Goal: Information Seeking & Learning: Check status

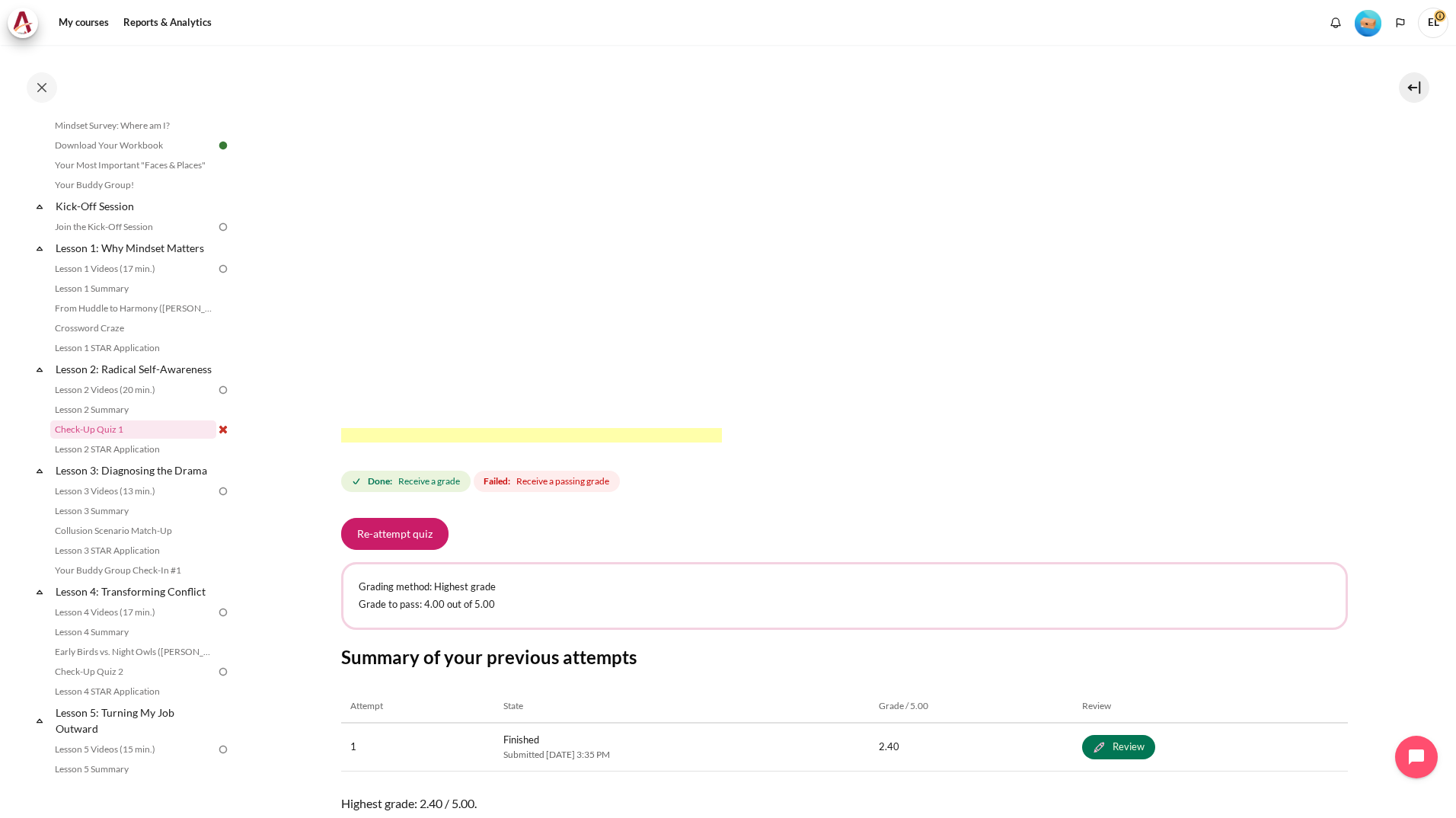
scroll to position [146, 0]
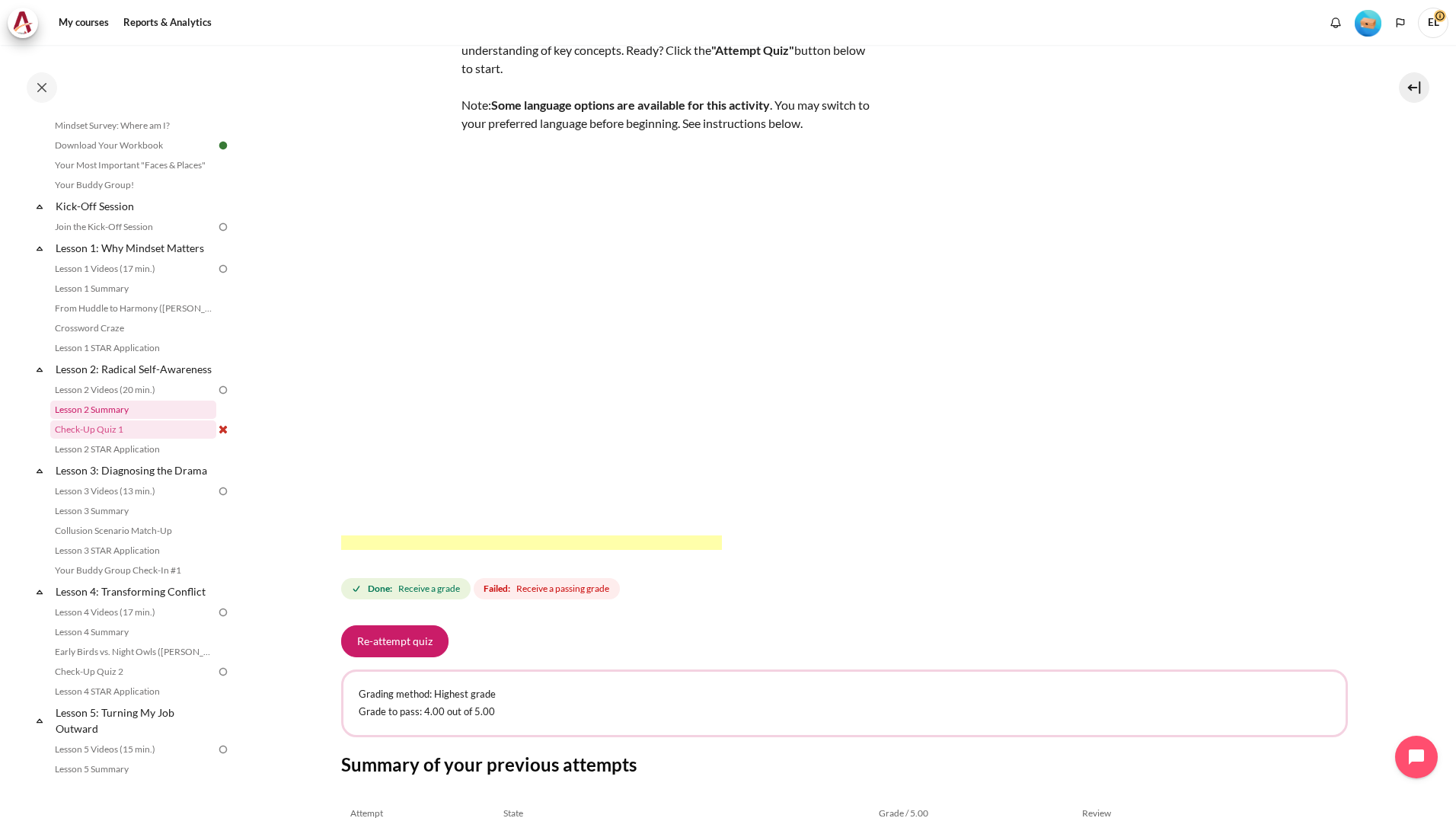
click at [126, 419] on link "Lesson 2 Summary" at bounding box center [133, 409] width 166 height 18
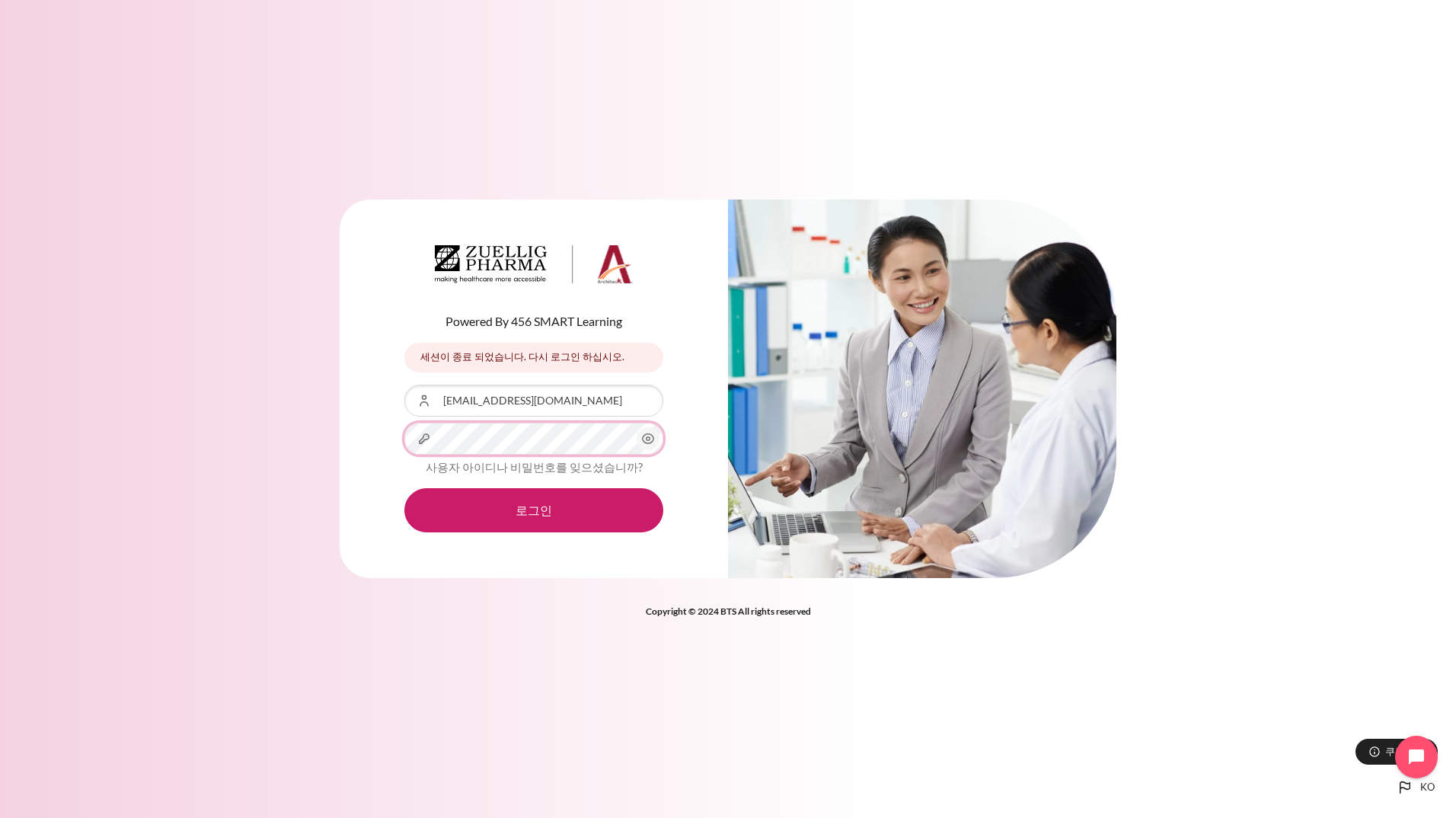
click at [404, 488] on button "로그인" at bounding box center [533, 510] width 259 height 44
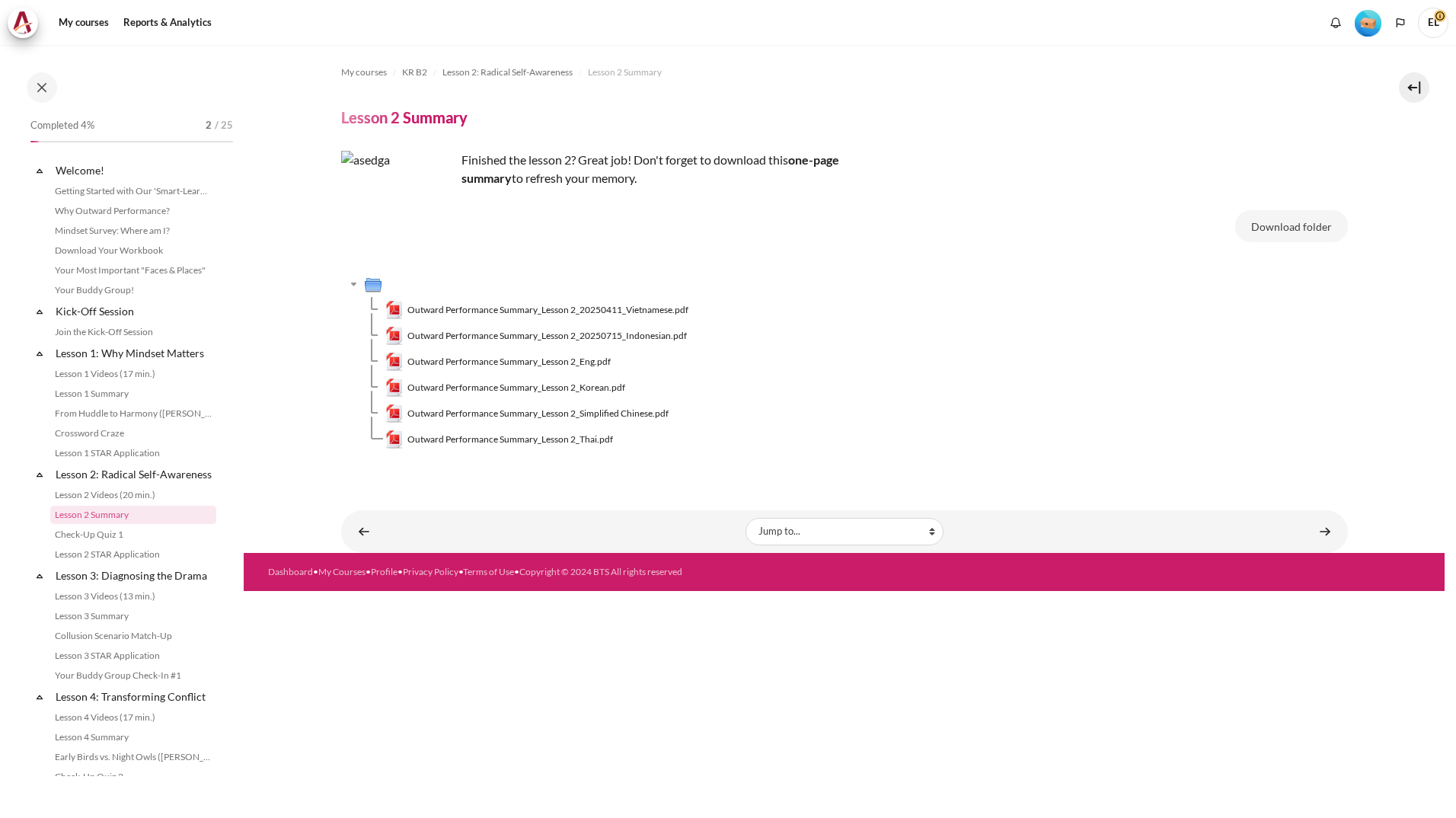
scroll to position [85, 0]
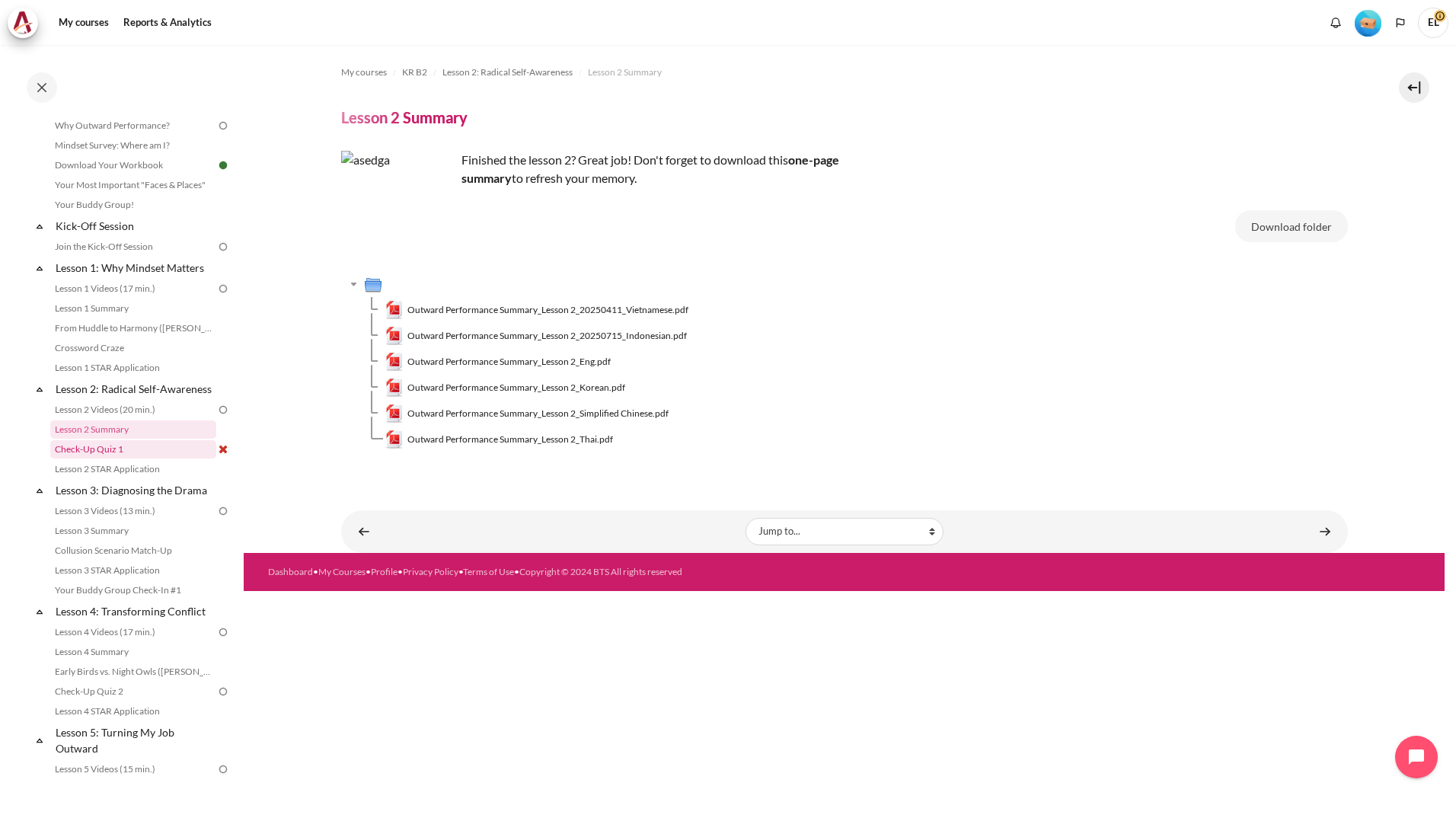
click at [111, 459] on link "Check-Up Quiz 1" at bounding box center [133, 449] width 166 height 18
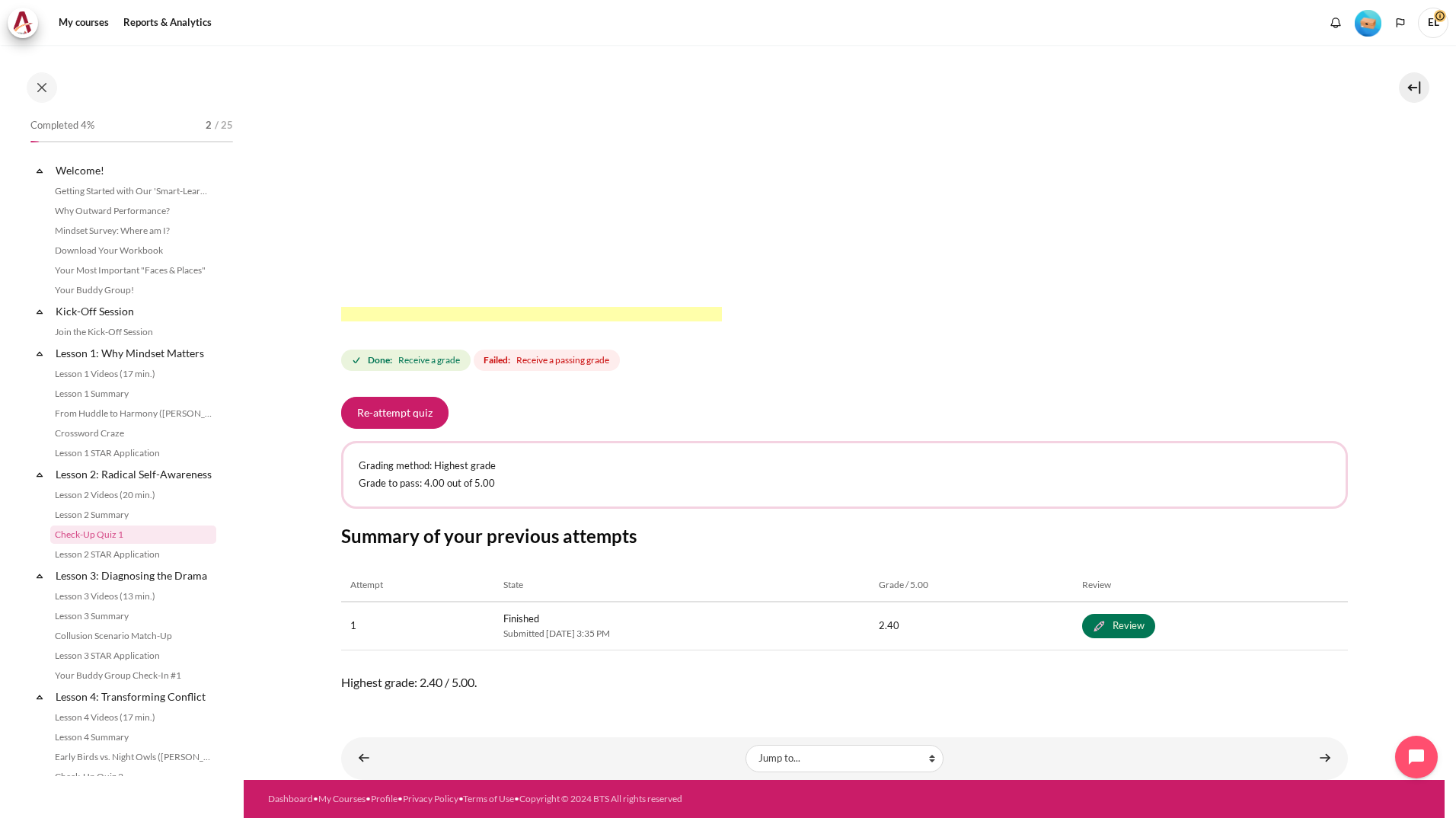
scroll to position [105, 0]
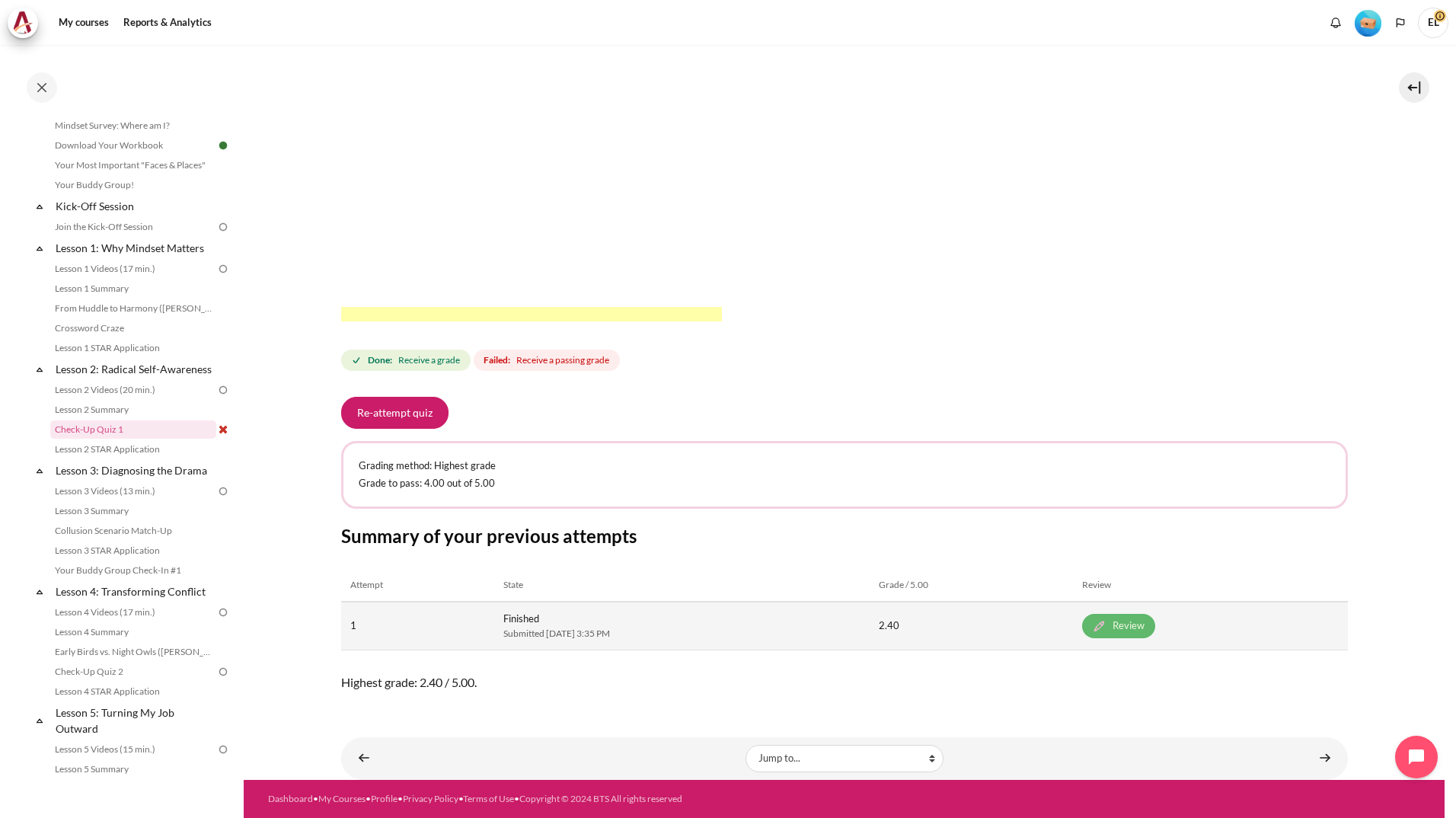
click at [1155, 628] on link "Review" at bounding box center [1118, 626] width 73 height 24
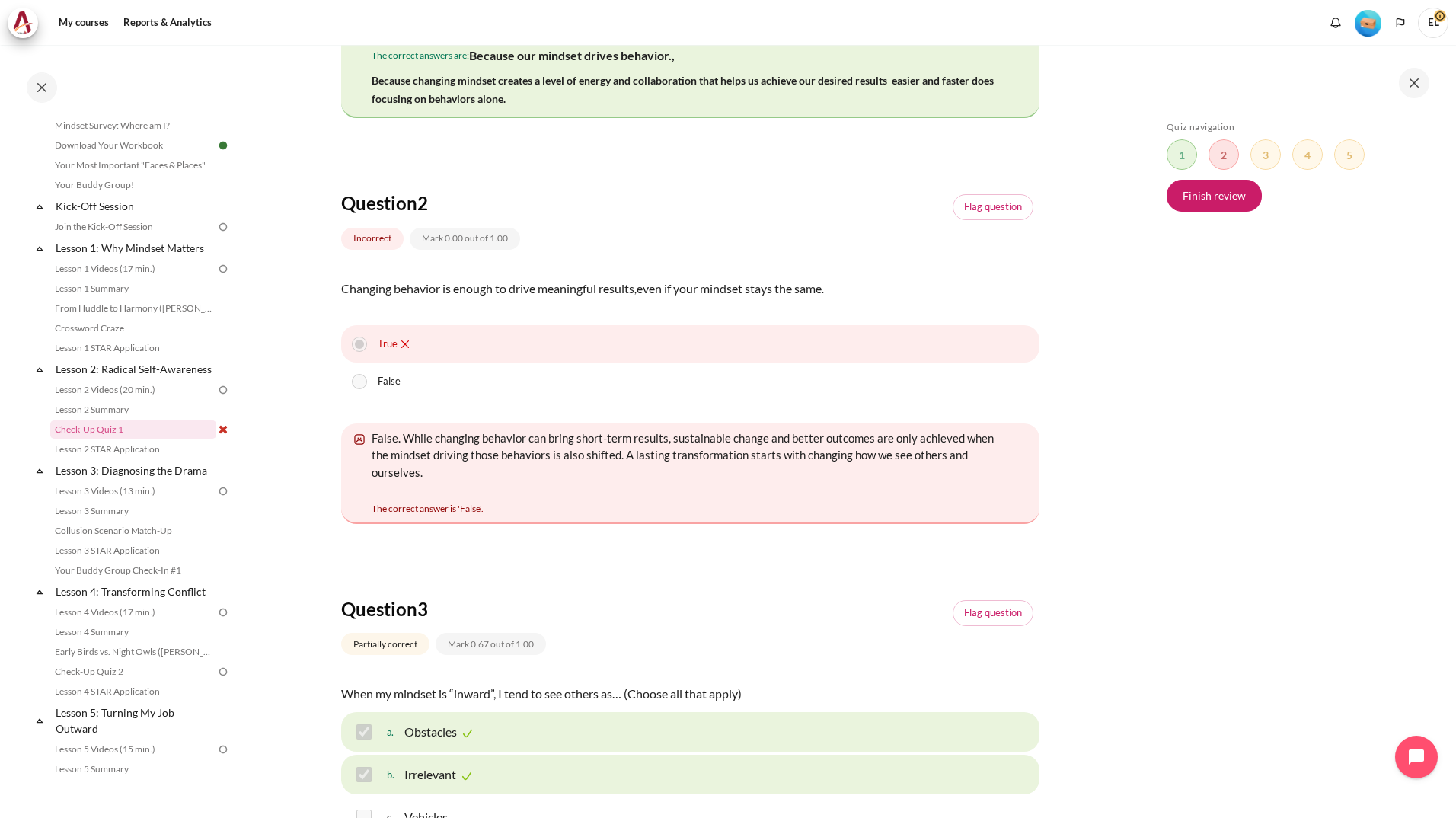
scroll to position [686, 0]
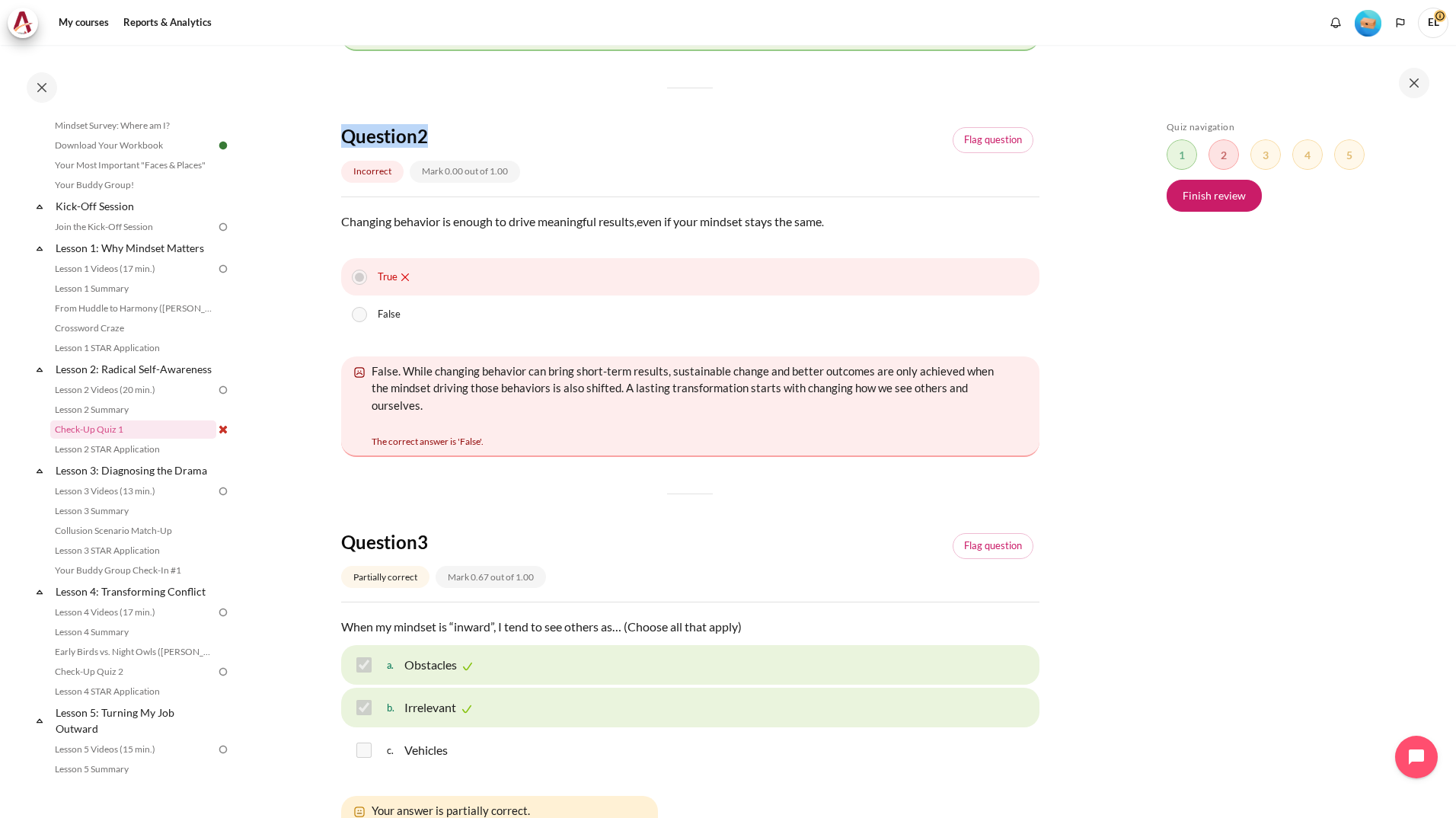
drag, startPoint x: 341, startPoint y: 199, endPoint x: 453, endPoint y: 197, distance: 112.0
click at [453, 148] on h4 "Question 2" at bounding box center [474, 136] width 266 height 23
copy h4 "Question 2"
